Goal: Task Accomplishment & Management: Use online tool/utility

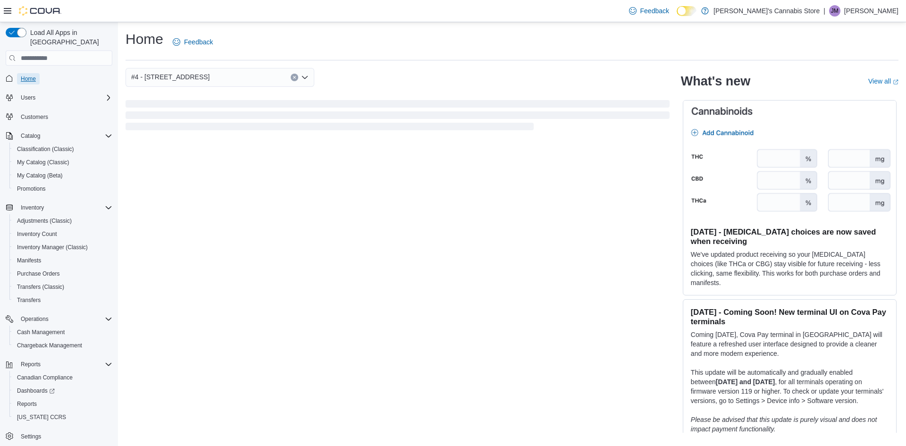
click at [31, 75] on span "Home" at bounding box center [28, 79] width 15 height 8
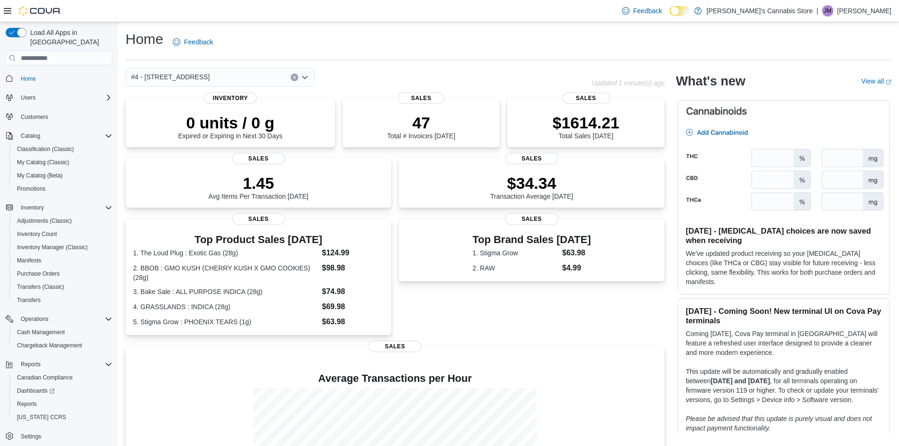
click at [309, 75] on div "#4 - 7480 4th Street" at bounding box center [220, 77] width 189 height 19
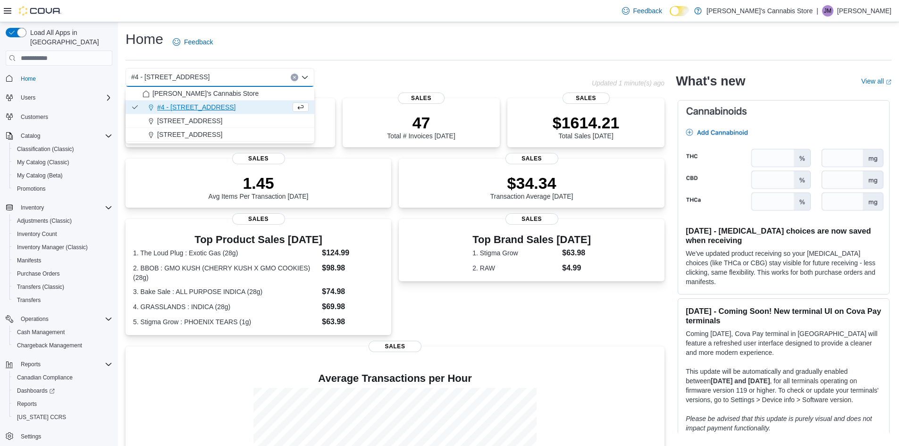
click at [200, 109] on span "#4 - 7480 4th Street" at bounding box center [196, 106] width 79 height 9
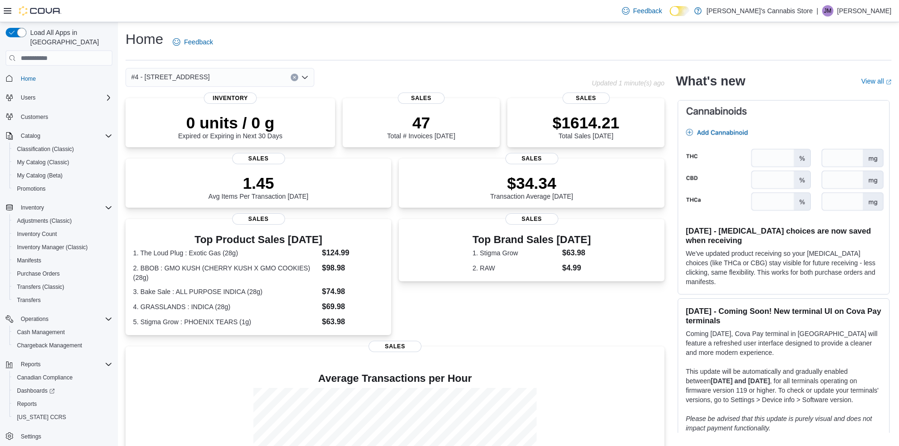
click at [304, 77] on icon "Open list of options" at bounding box center [305, 77] width 6 height 3
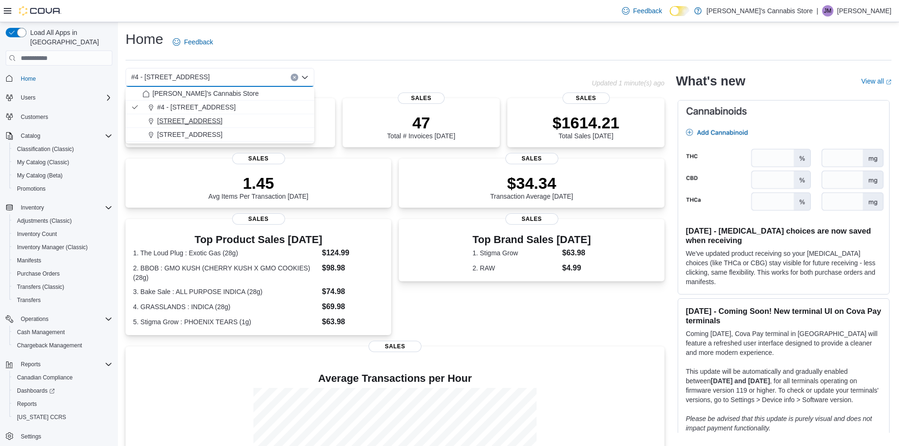
click at [222, 121] on span "1885B Bakery Frontage Road" at bounding box center [189, 120] width 65 height 9
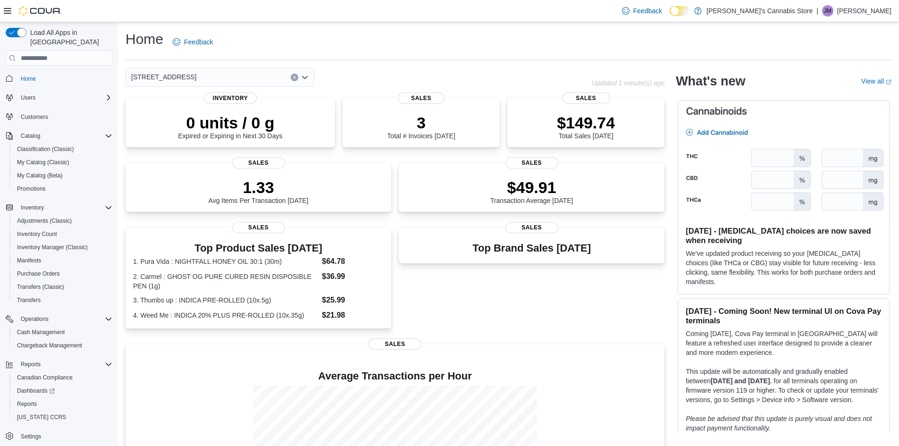
click at [308, 74] on icon "Open list of options" at bounding box center [305, 78] width 8 height 8
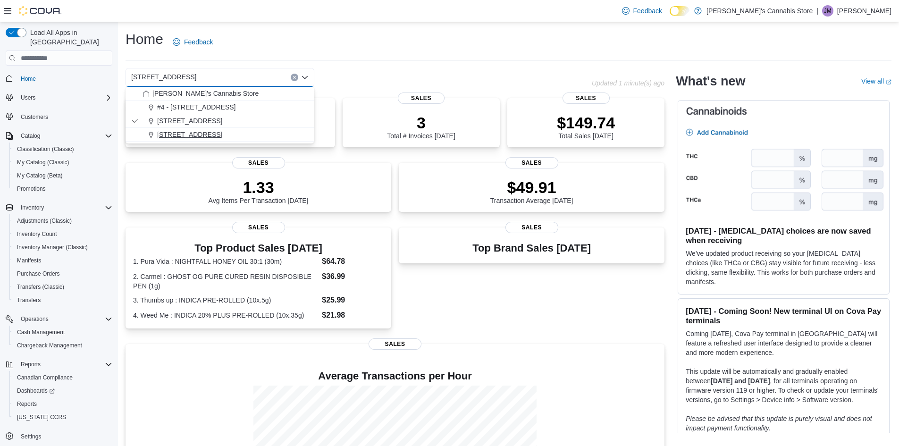
click at [193, 133] on span "302 S Copper Ave" at bounding box center [189, 134] width 65 height 9
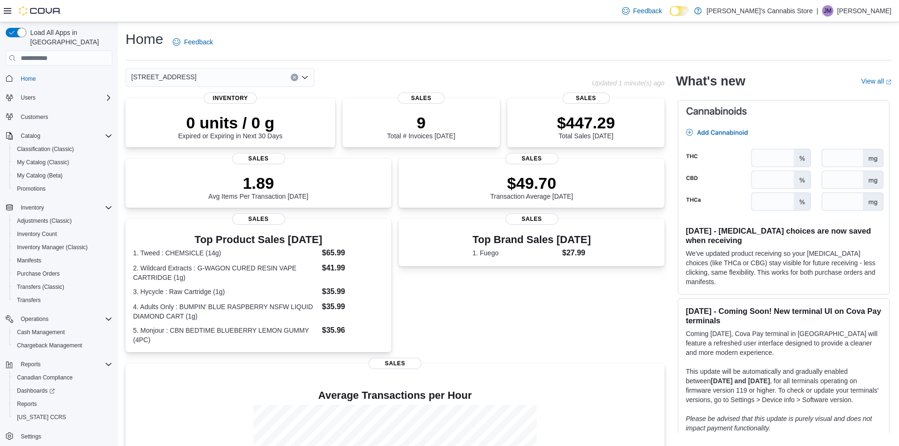
click at [303, 77] on icon "Open list of options" at bounding box center [305, 77] width 6 height 3
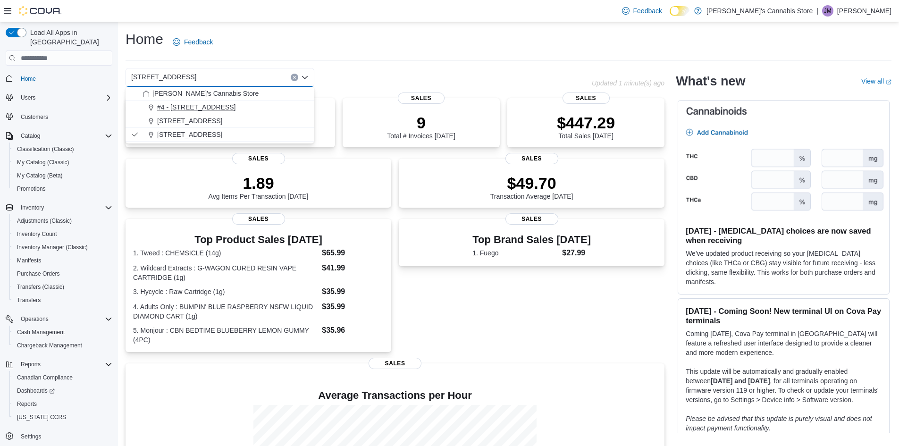
click at [187, 107] on span "#4 - 7480 4th Street" at bounding box center [196, 106] width 79 height 9
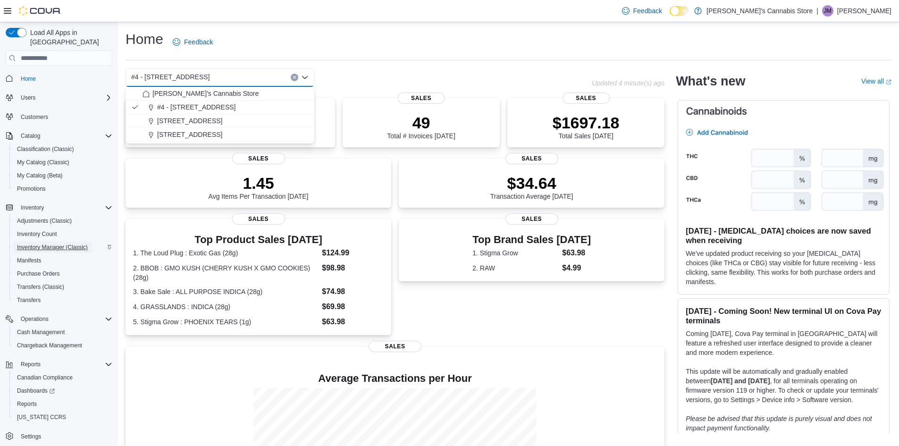
click at [45, 244] on span "Inventory Manager (Classic)" at bounding box center [52, 248] width 71 height 8
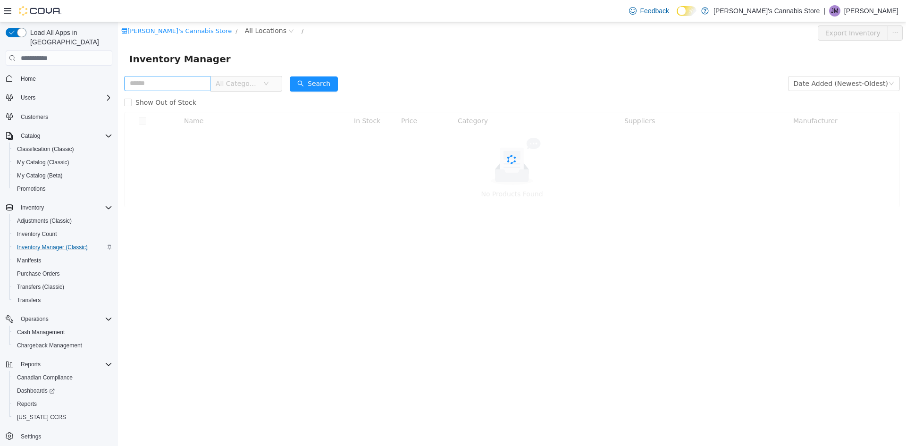
drag, startPoint x: 166, startPoint y: 86, endPoint x: 165, endPoint y: 80, distance: 6.2
click at [166, 86] on input "text" at bounding box center [167, 83] width 86 height 15
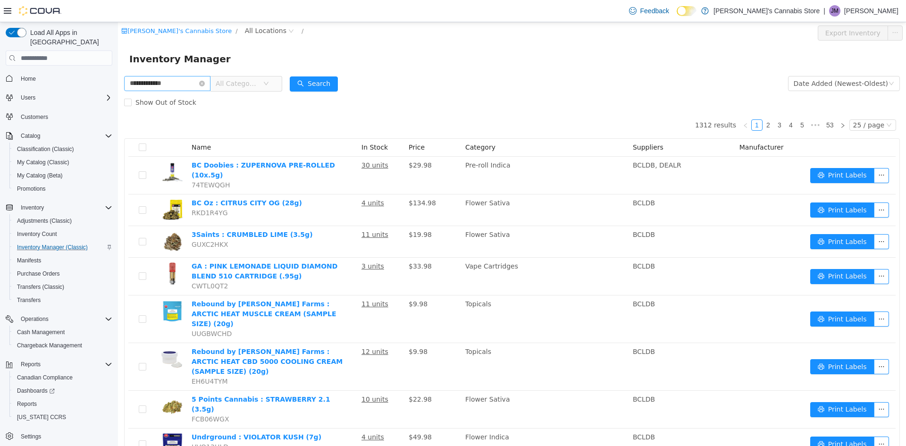
type input "**********"
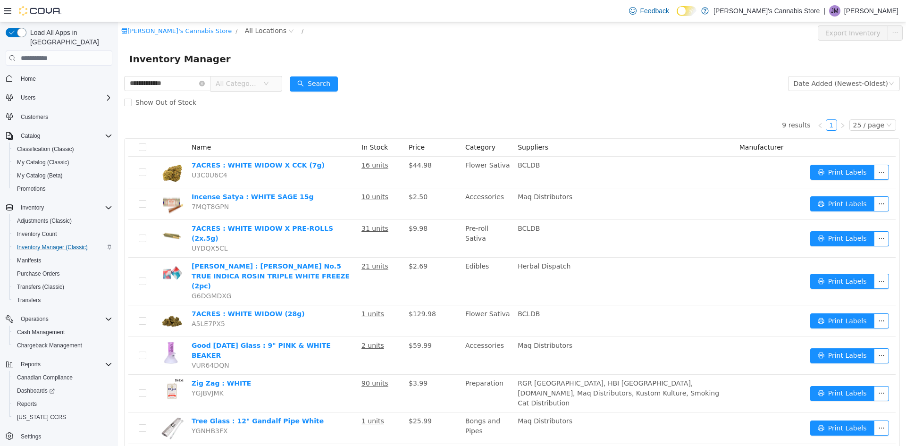
drag, startPoint x: 185, startPoint y: 78, endPoint x: 13, endPoint y: 71, distance: 172.0
click at [118, 71] on html "**********" at bounding box center [512, 234] width 788 height 424
